Goal: Transaction & Acquisition: Purchase product/service

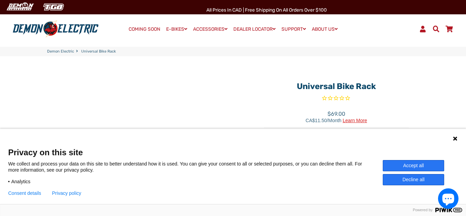
click at [425, 165] on button "Accept all" at bounding box center [413, 165] width 61 height 11
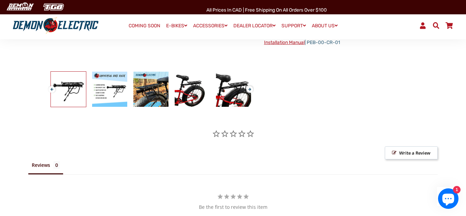
scroll to position [218, 0]
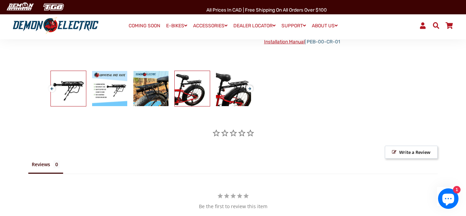
click at [179, 85] on img at bounding box center [192, 88] width 35 height 35
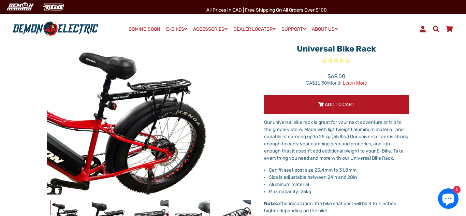
scroll to position [0, 0]
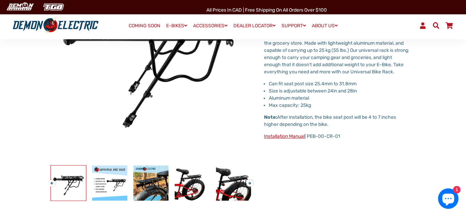
scroll to position [126, 0]
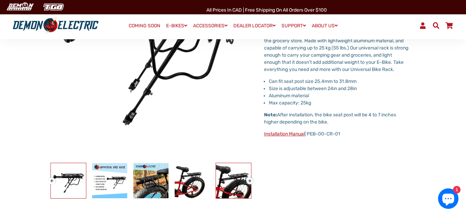
click at [231, 185] on img at bounding box center [233, 180] width 35 height 35
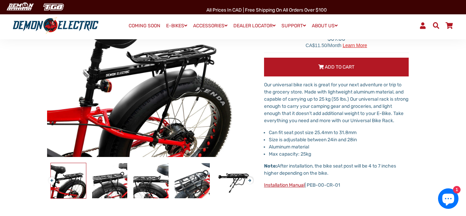
scroll to position [75, 0]
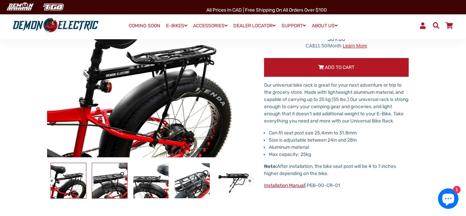
click at [105, 187] on img at bounding box center [109, 180] width 35 height 35
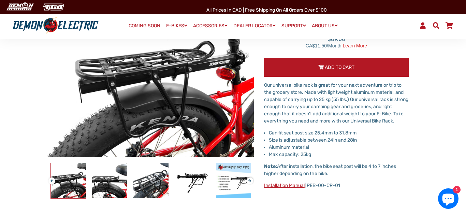
click at [58, 186] on img at bounding box center [68, 180] width 35 height 35
click at [61, 185] on img at bounding box center [68, 180] width 35 height 35
click at [161, 174] on img at bounding box center [150, 180] width 35 height 35
